Goal: Task Accomplishment & Management: Manage account settings

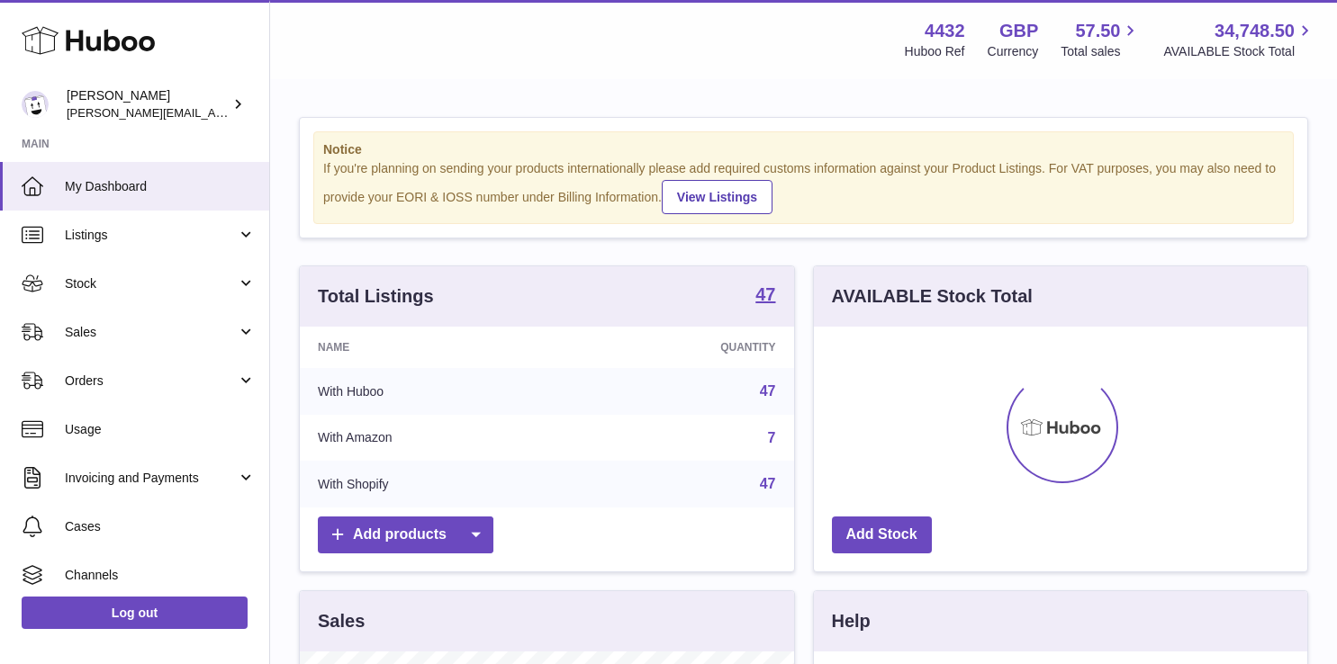
scroll to position [281, 493]
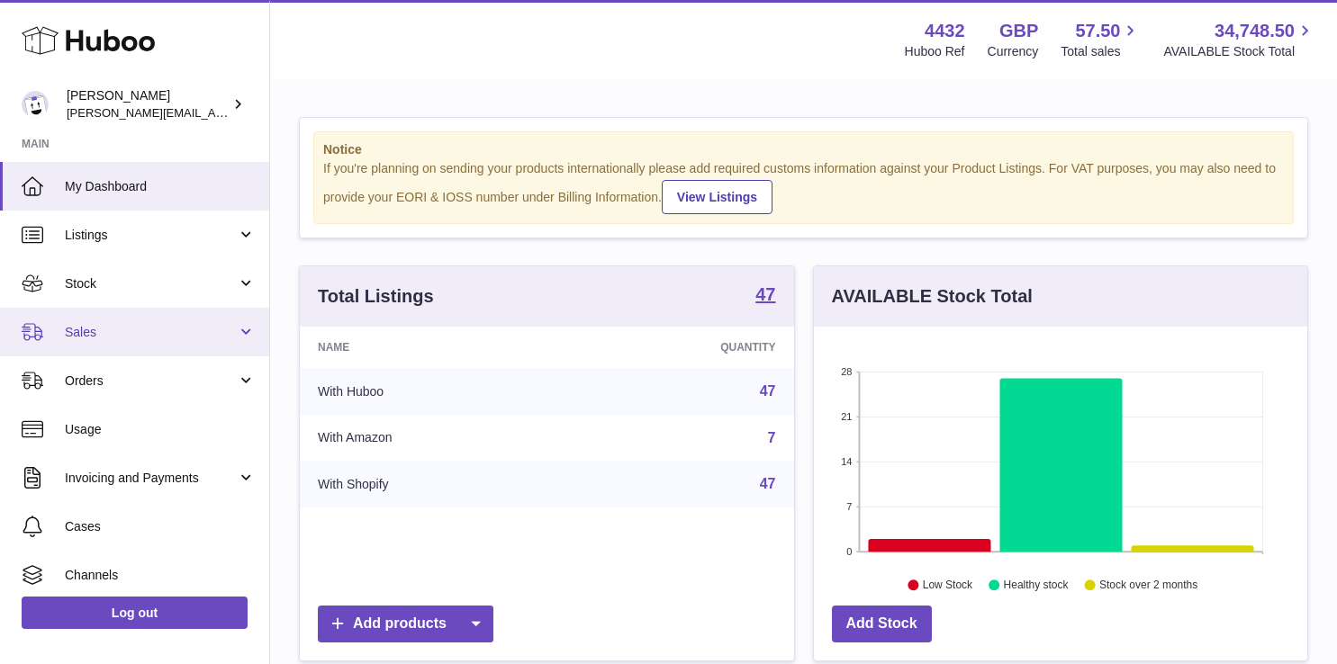
click at [161, 331] on span "Sales" at bounding box center [151, 332] width 172 height 17
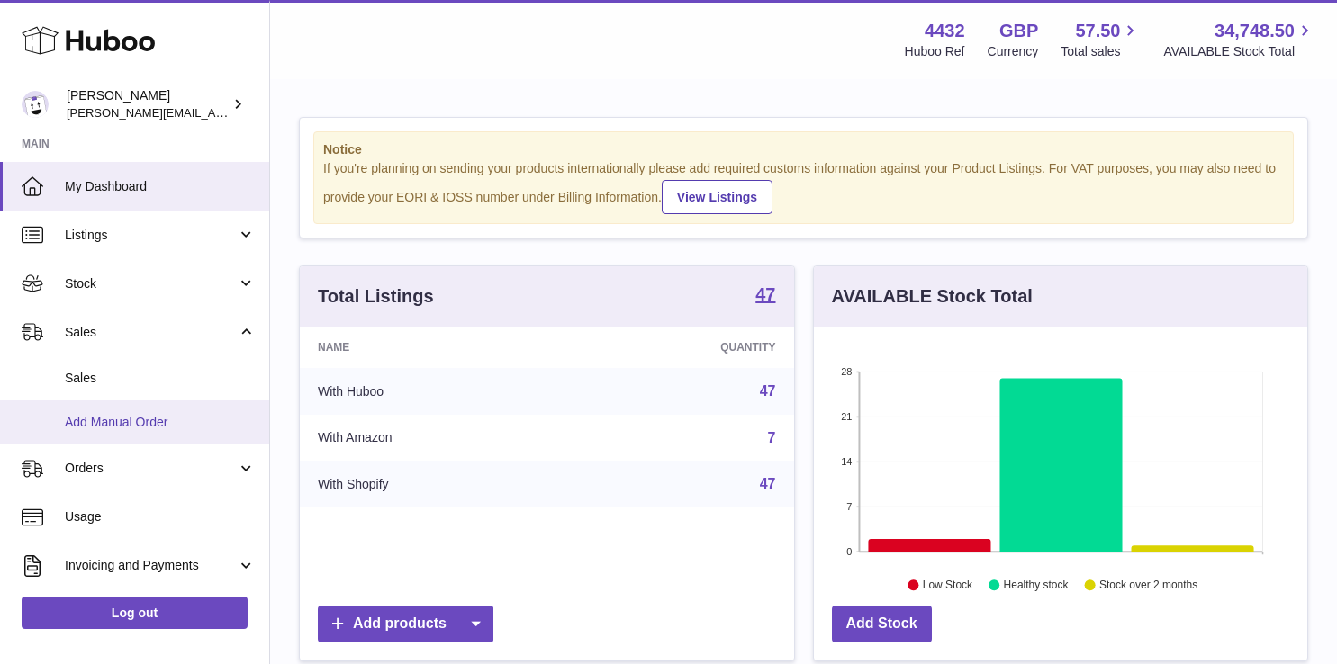
click at [156, 401] on link "Add Manual Order" at bounding box center [134, 423] width 269 height 44
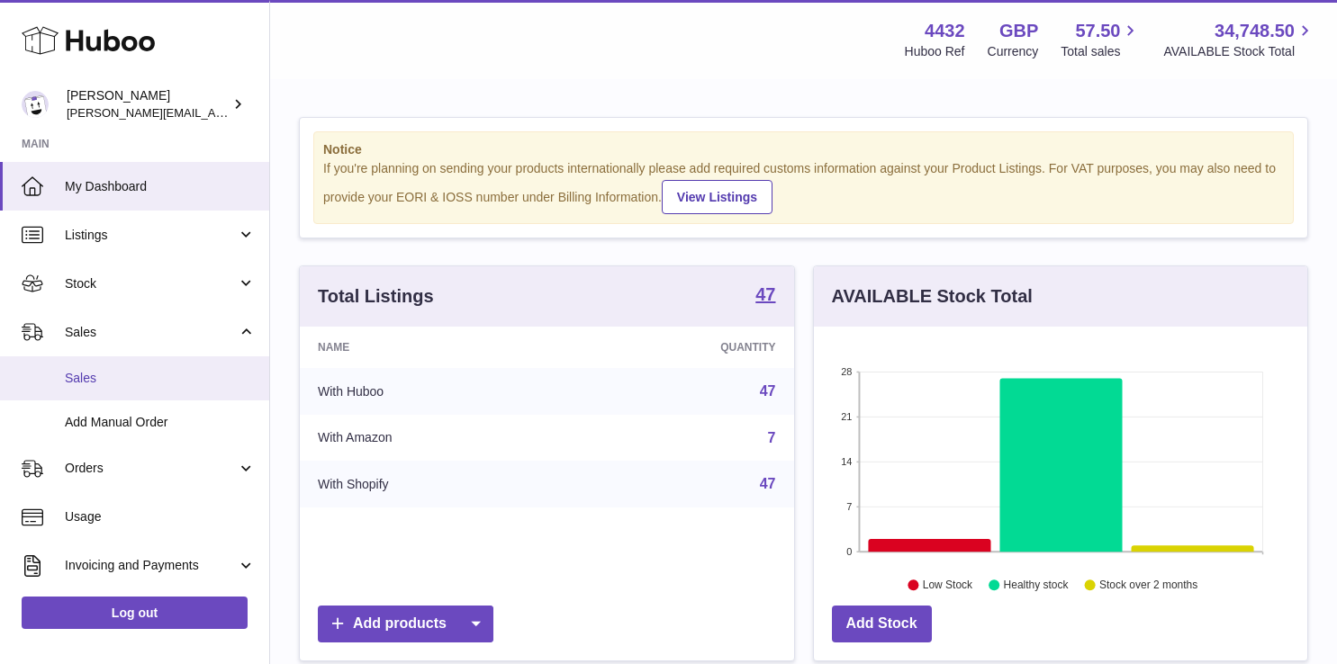
click at [160, 384] on span "Sales" at bounding box center [160, 378] width 191 height 17
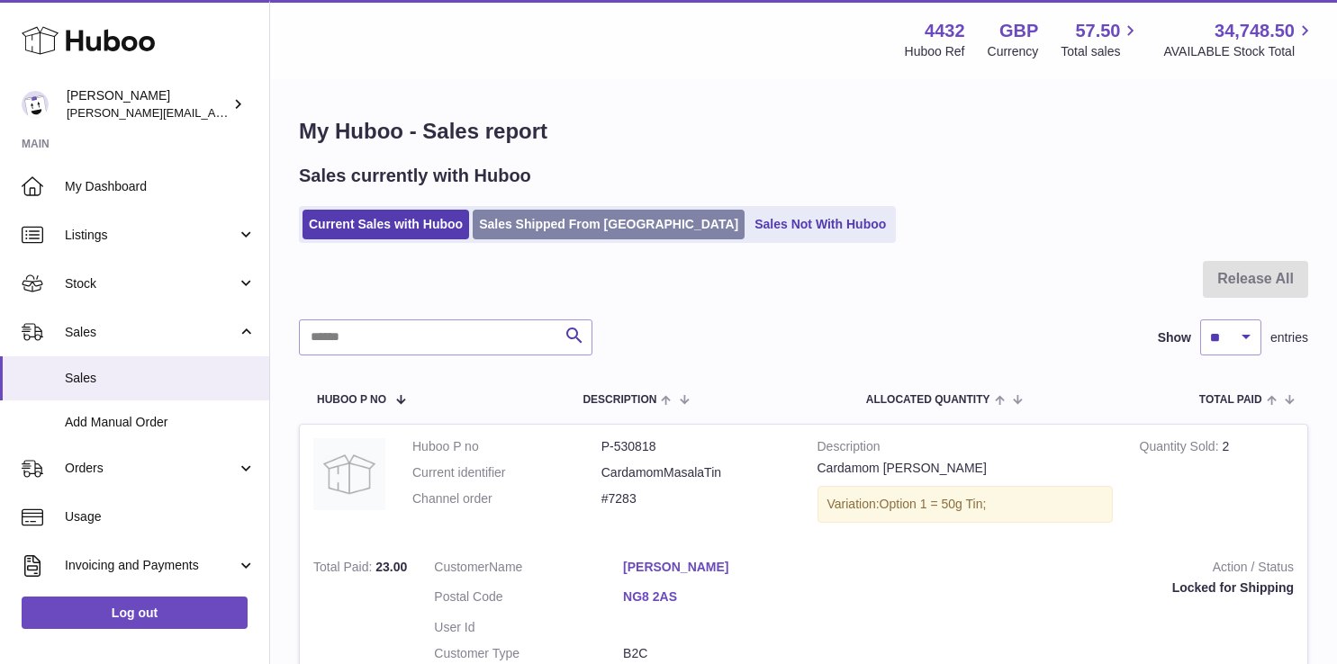
click at [521, 224] on link "Sales Shipped From [GEOGRAPHIC_DATA]" at bounding box center [609, 225] width 272 height 30
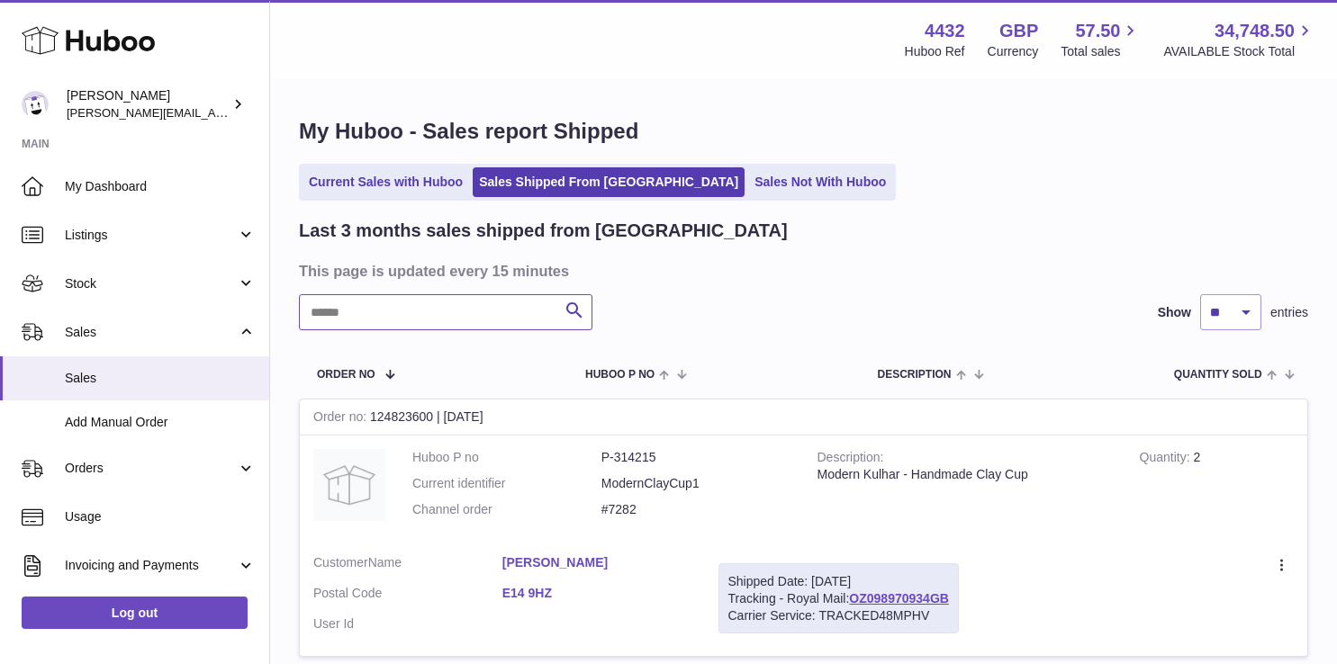
click at [410, 315] on input "text" at bounding box center [445, 312] width 293 height 36
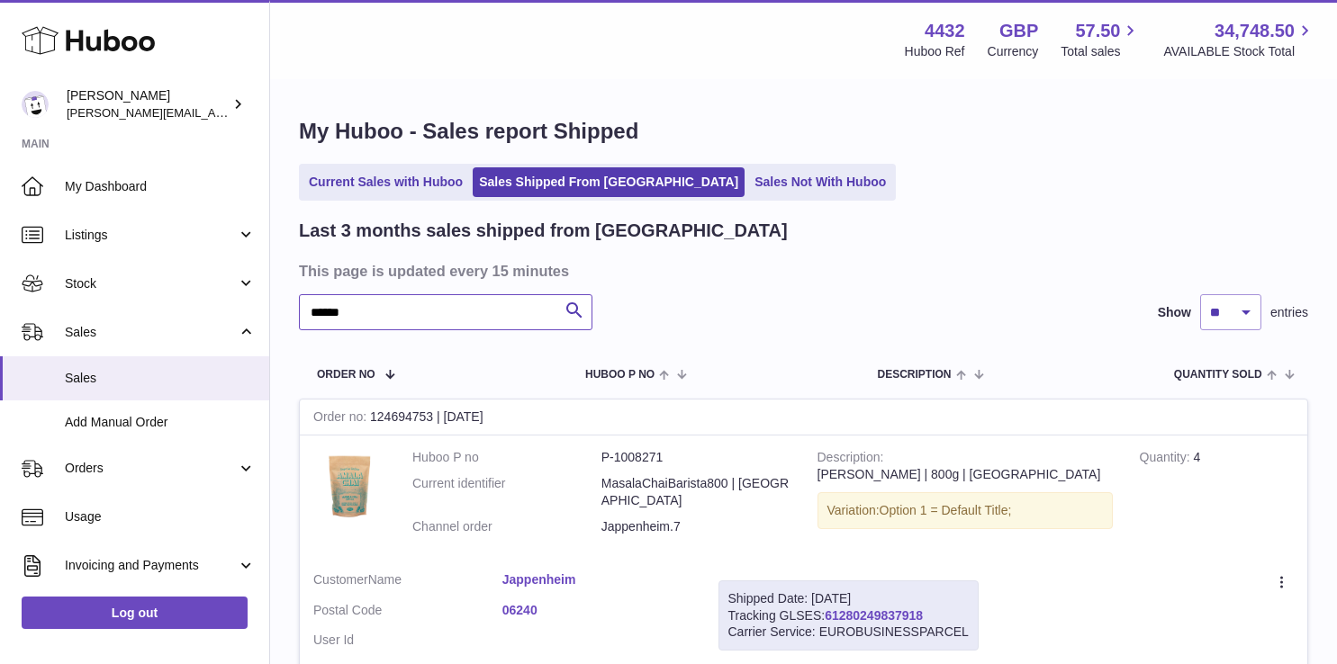
type input "******"
click at [846, 608] on link "61280249837918" at bounding box center [873, 615] width 98 height 14
click at [748, 186] on link "Sales Not With Huboo" at bounding box center [820, 182] width 144 height 30
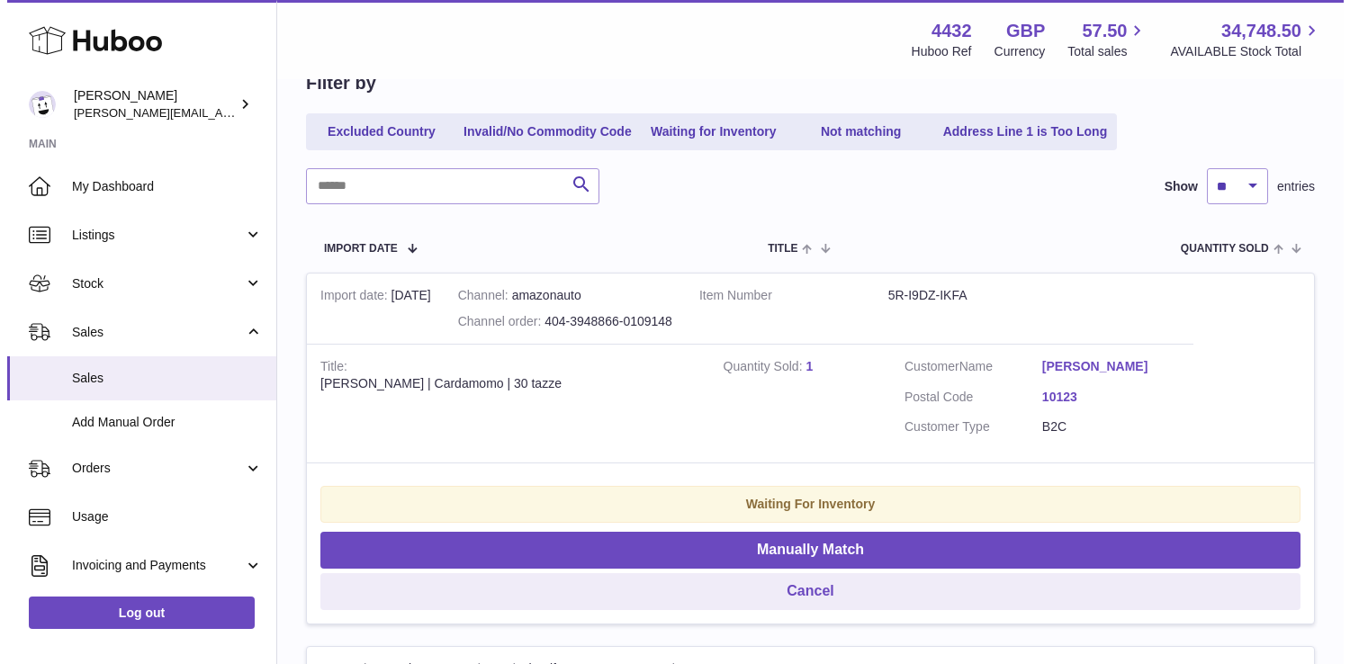
scroll to position [232, 0]
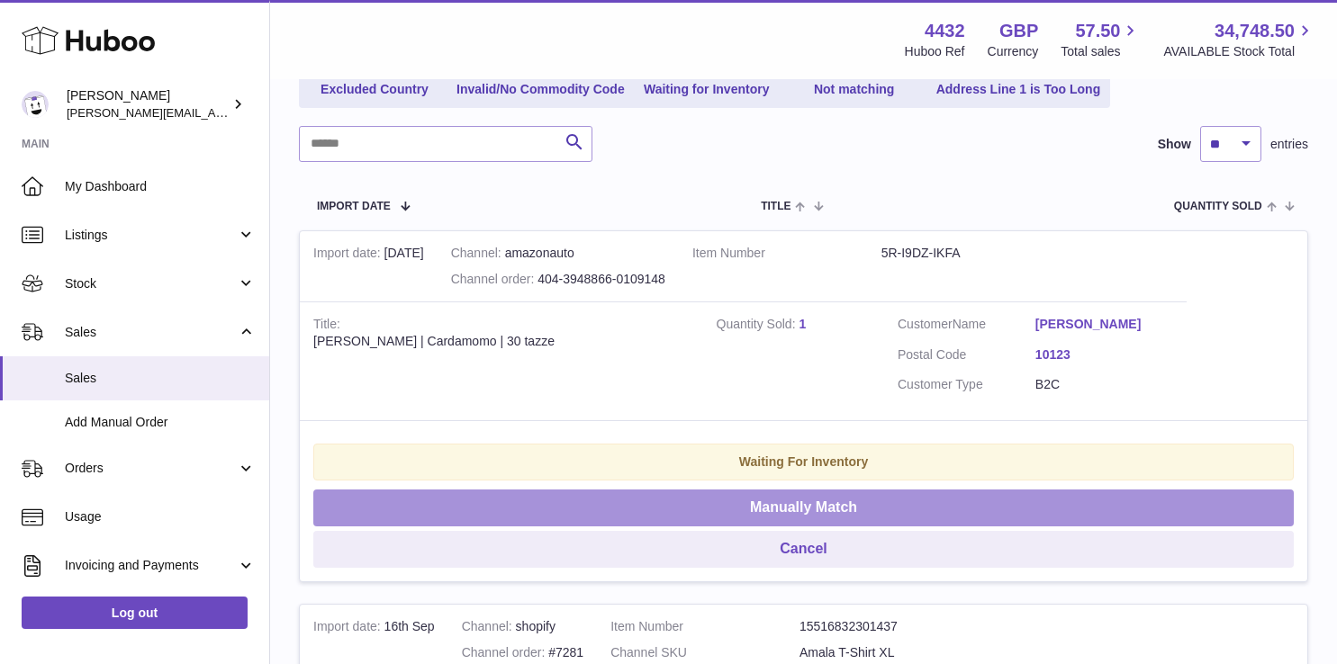
click at [689, 504] on button "Manually Match" at bounding box center [803, 508] width 980 height 37
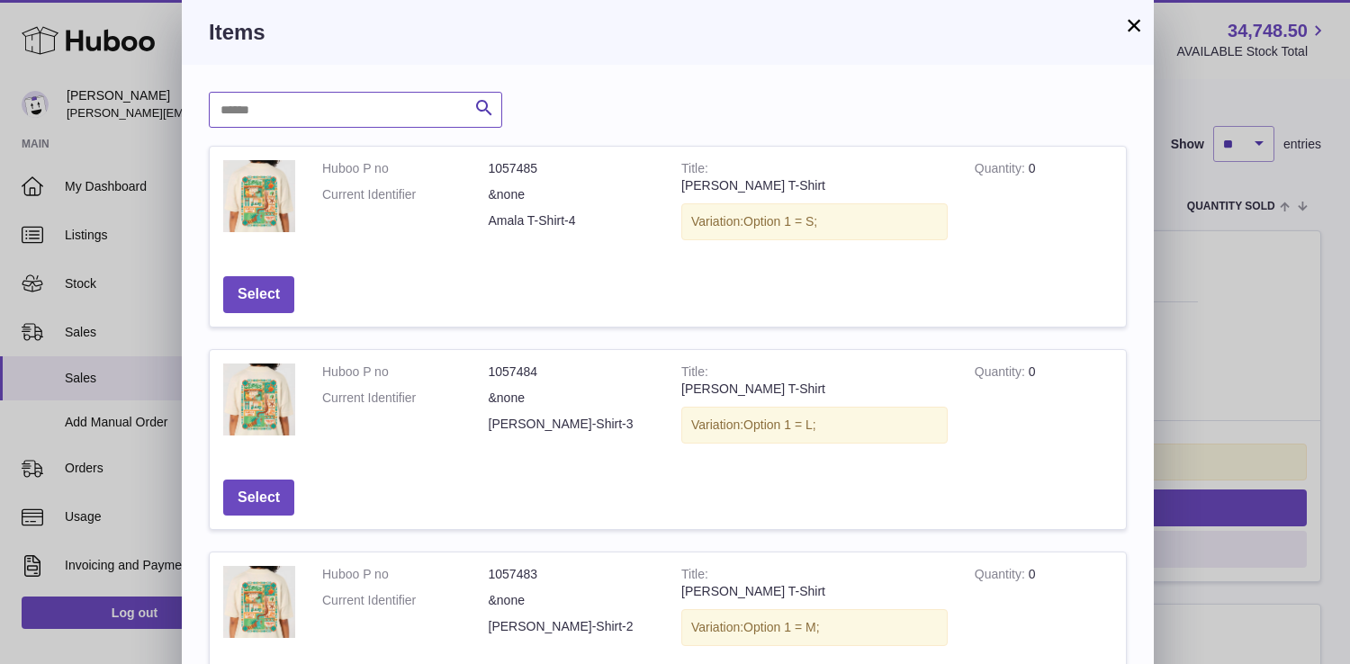
click at [353, 98] on input "text" at bounding box center [355, 110] width 293 height 36
type input "**"
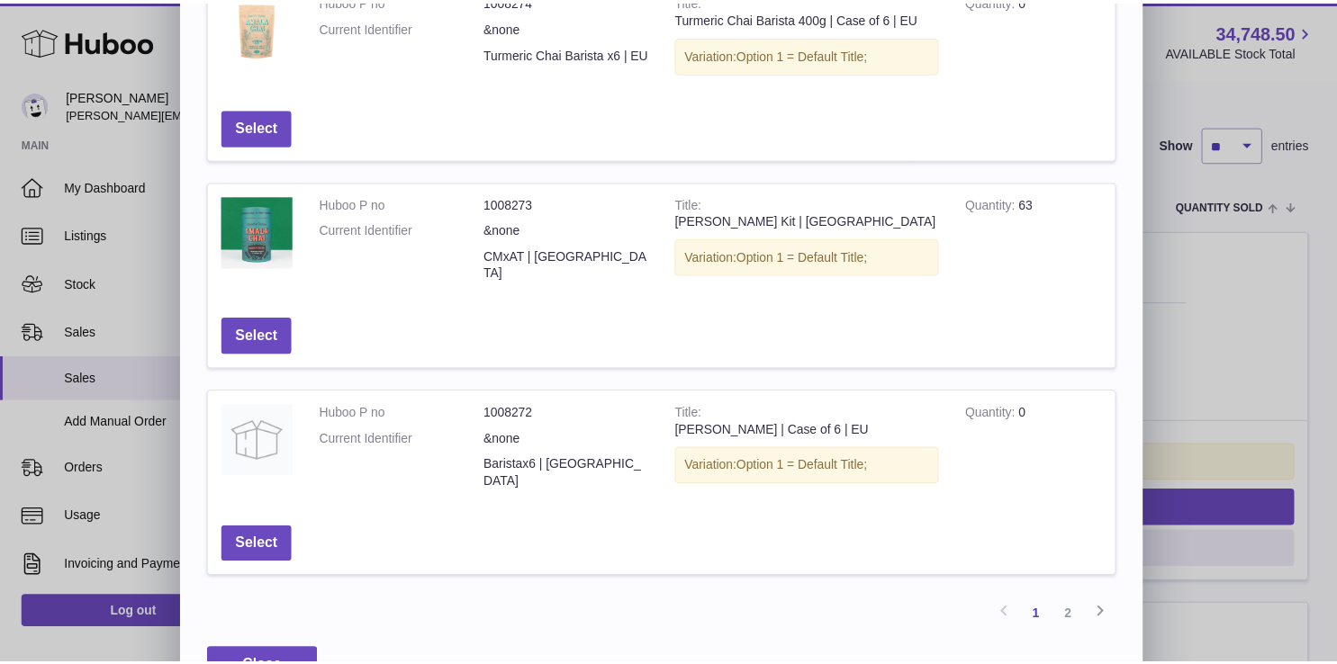
scroll to position [623, 0]
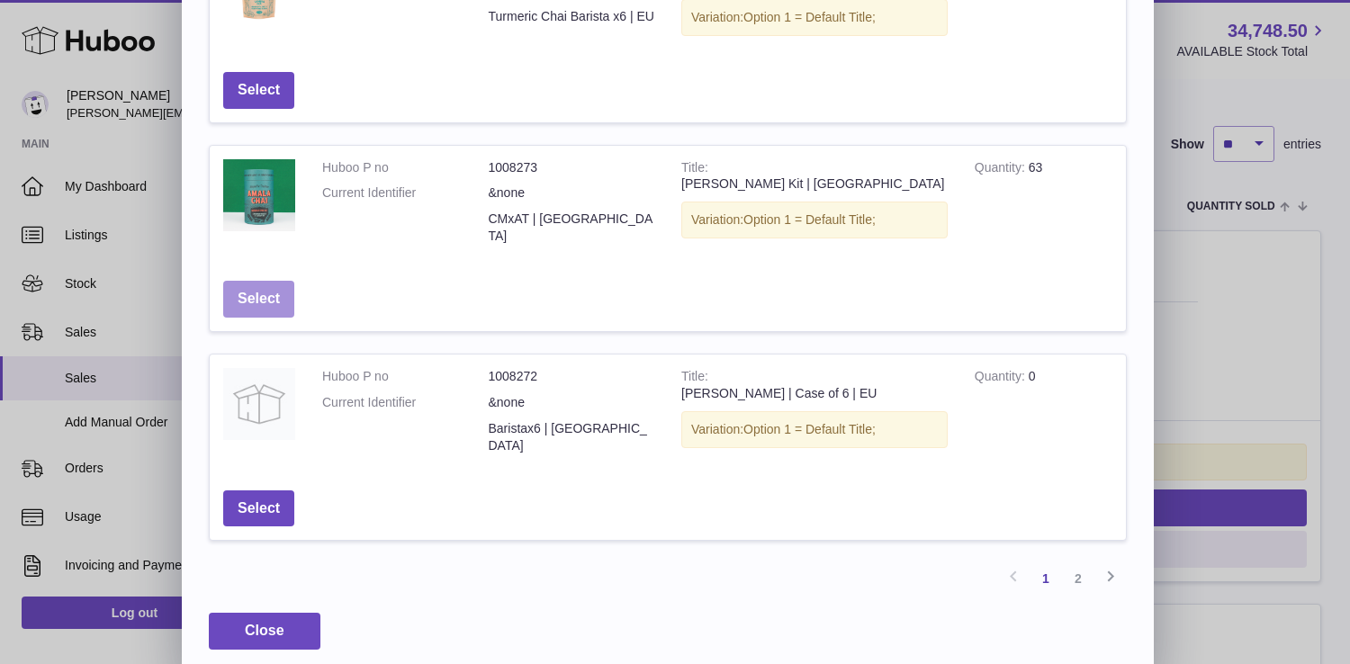
click at [270, 285] on button "Select" at bounding box center [258, 299] width 71 height 37
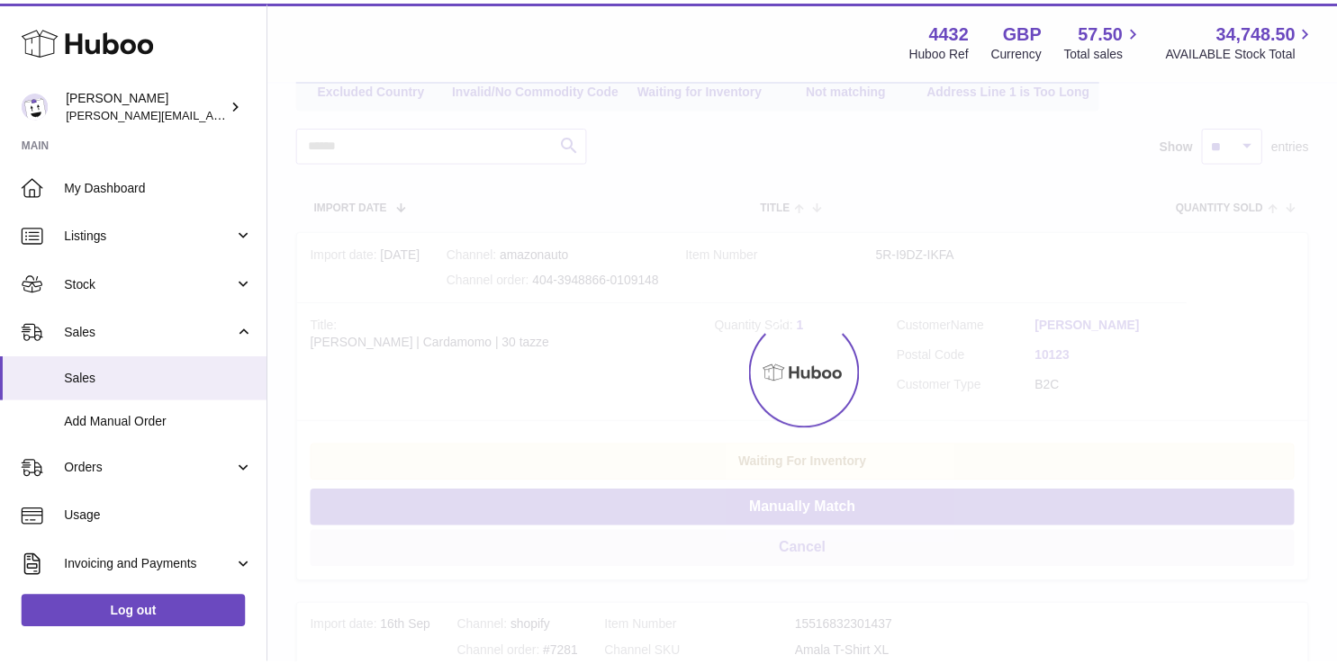
scroll to position [0, 0]
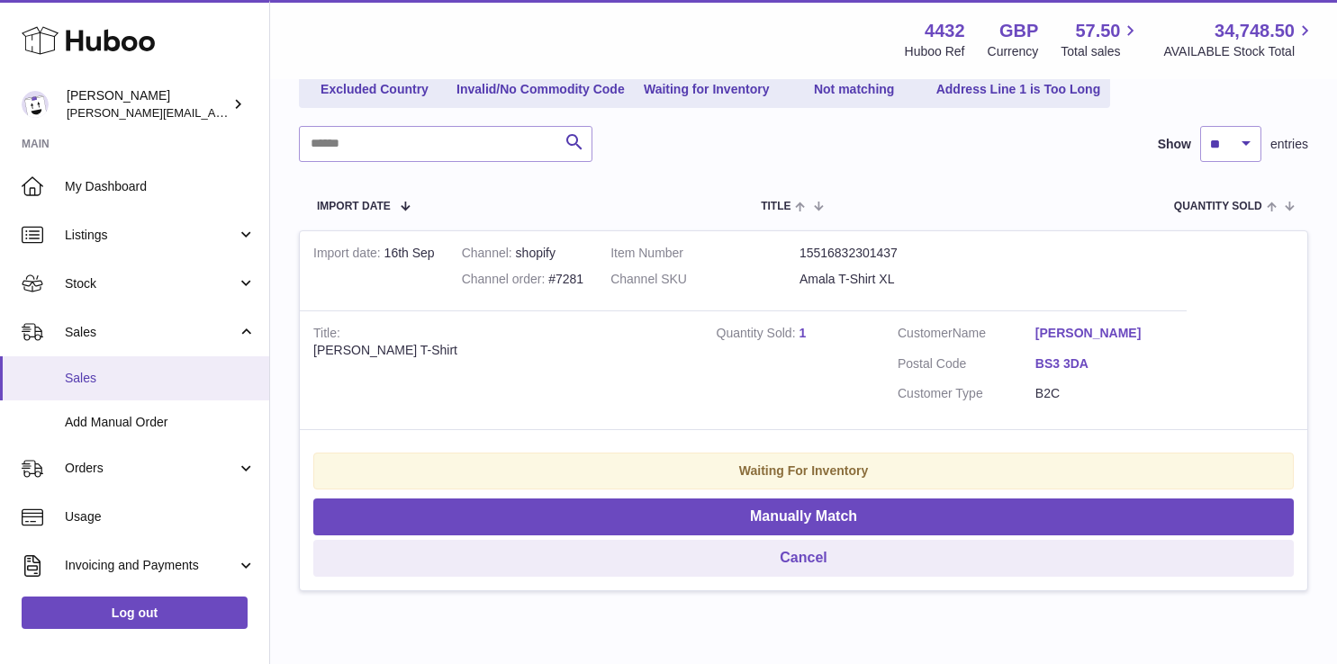
click at [182, 384] on span "Sales" at bounding box center [160, 378] width 191 height 17
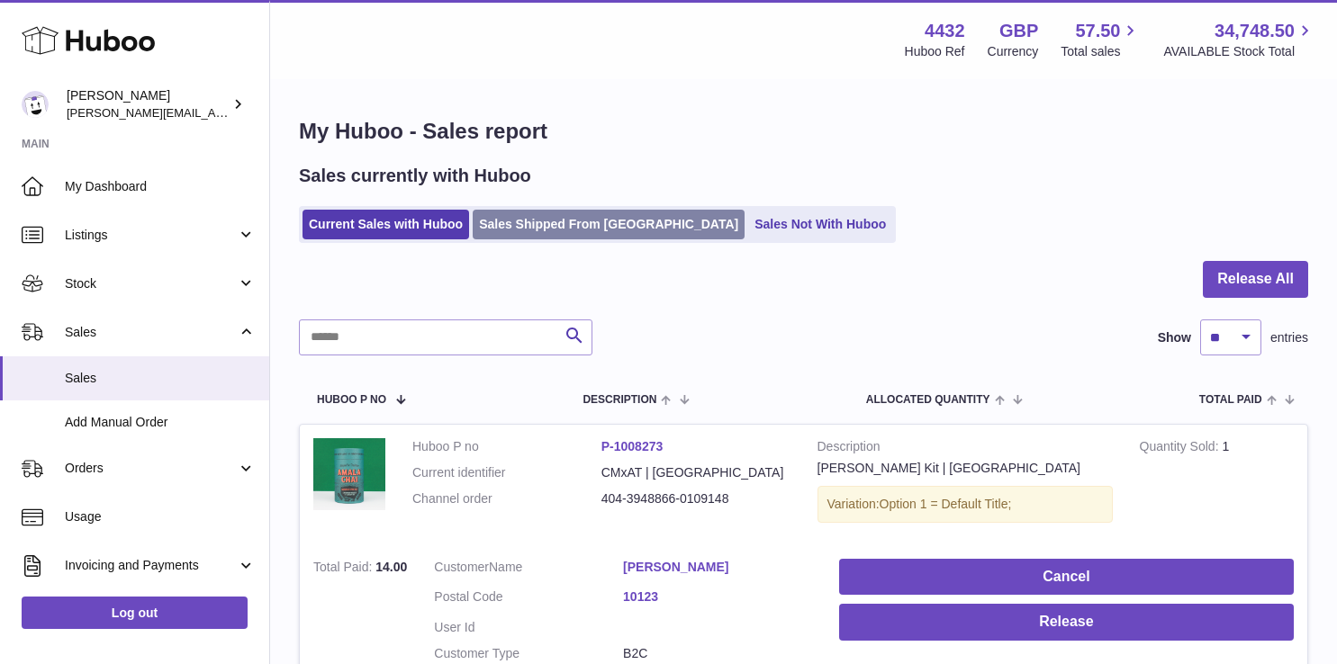
click at [533, 215] on link "Sales Shipped From [GEOGRAPHIC_DATA]" at bounding box center [609, 225] width 272 height 30
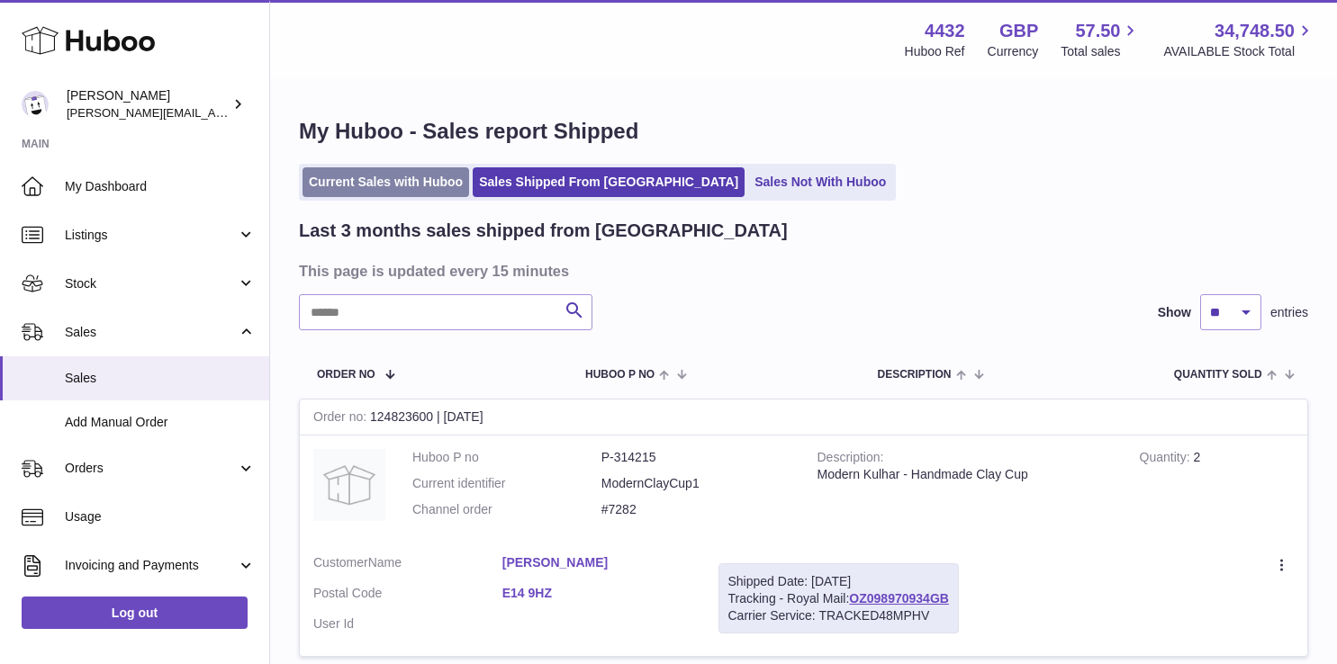
click at [442, 168] on link "Current Sales with Huboo" at bounding box center [385, 182] width 167 height 30
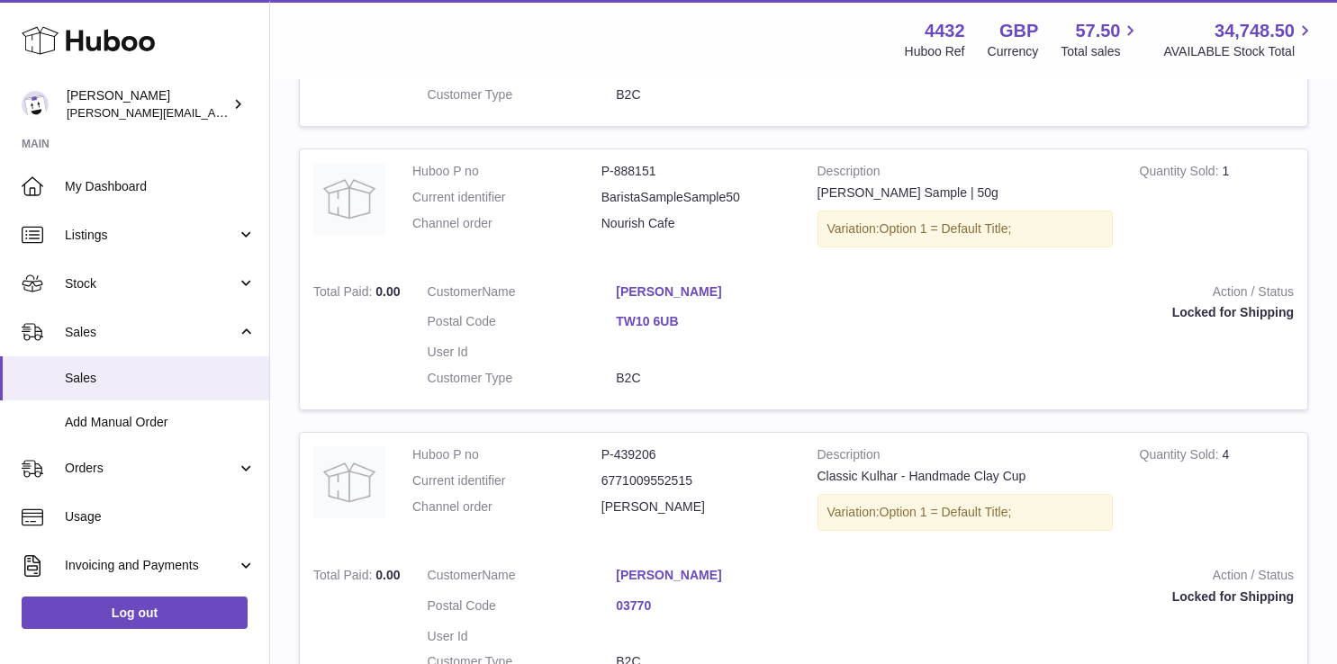
scroll to position [1889, 0]
